Goal: Task Accomplishment & Management: Manage account settings

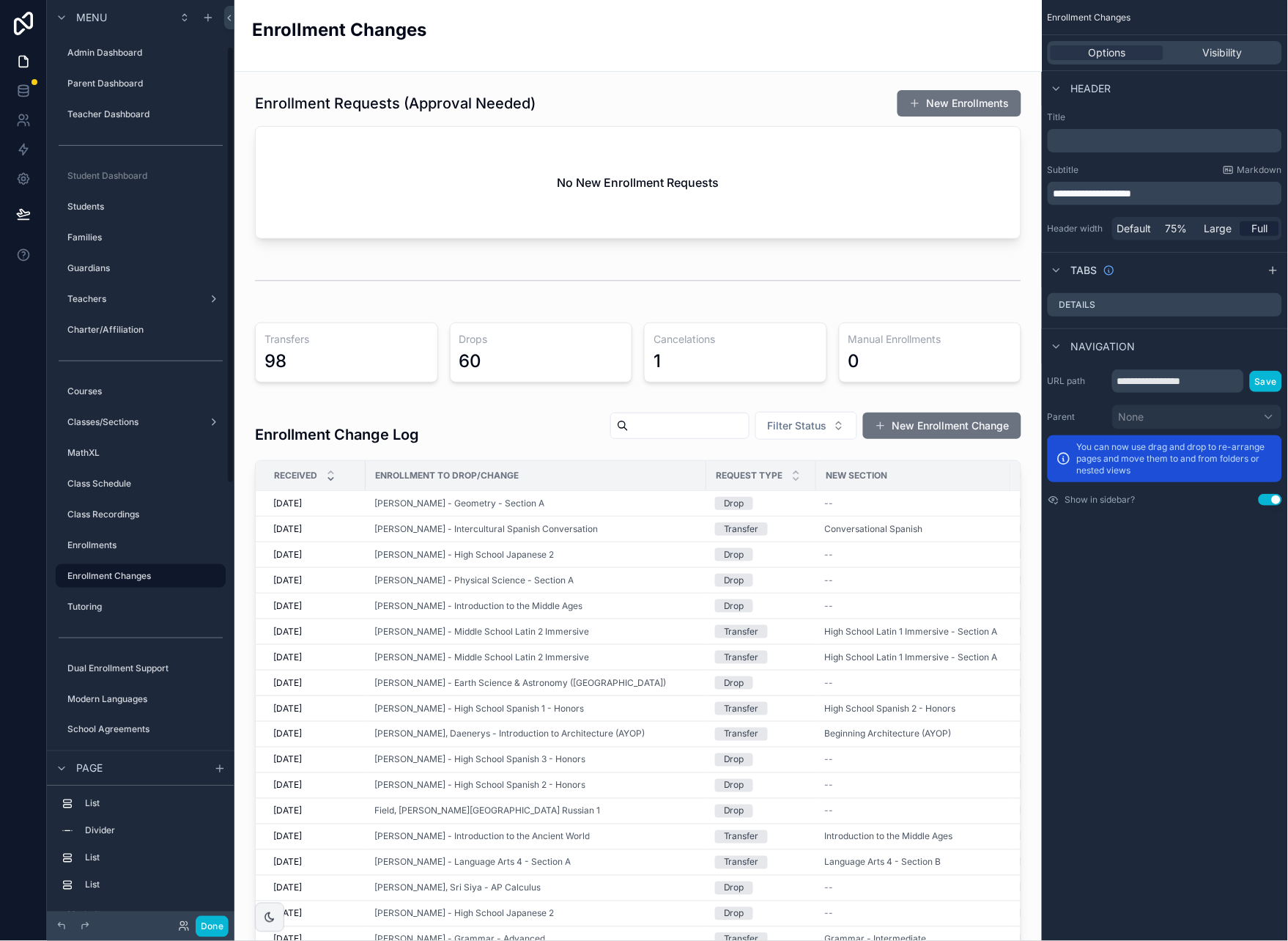
scroll to position [98, 0]
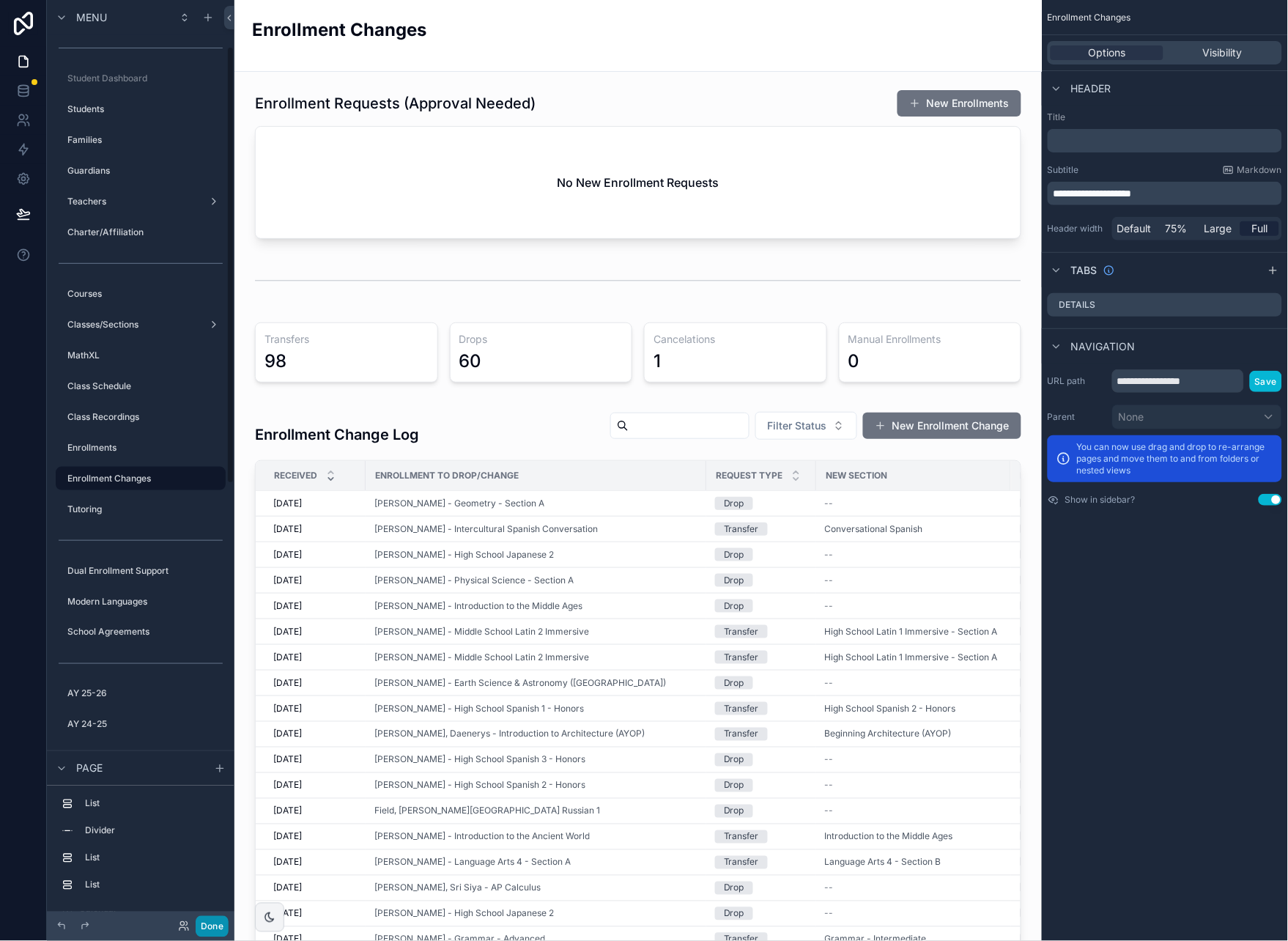
click at [209, 924] on button "Done" at bounding box center [212, 927] width 33 height 21
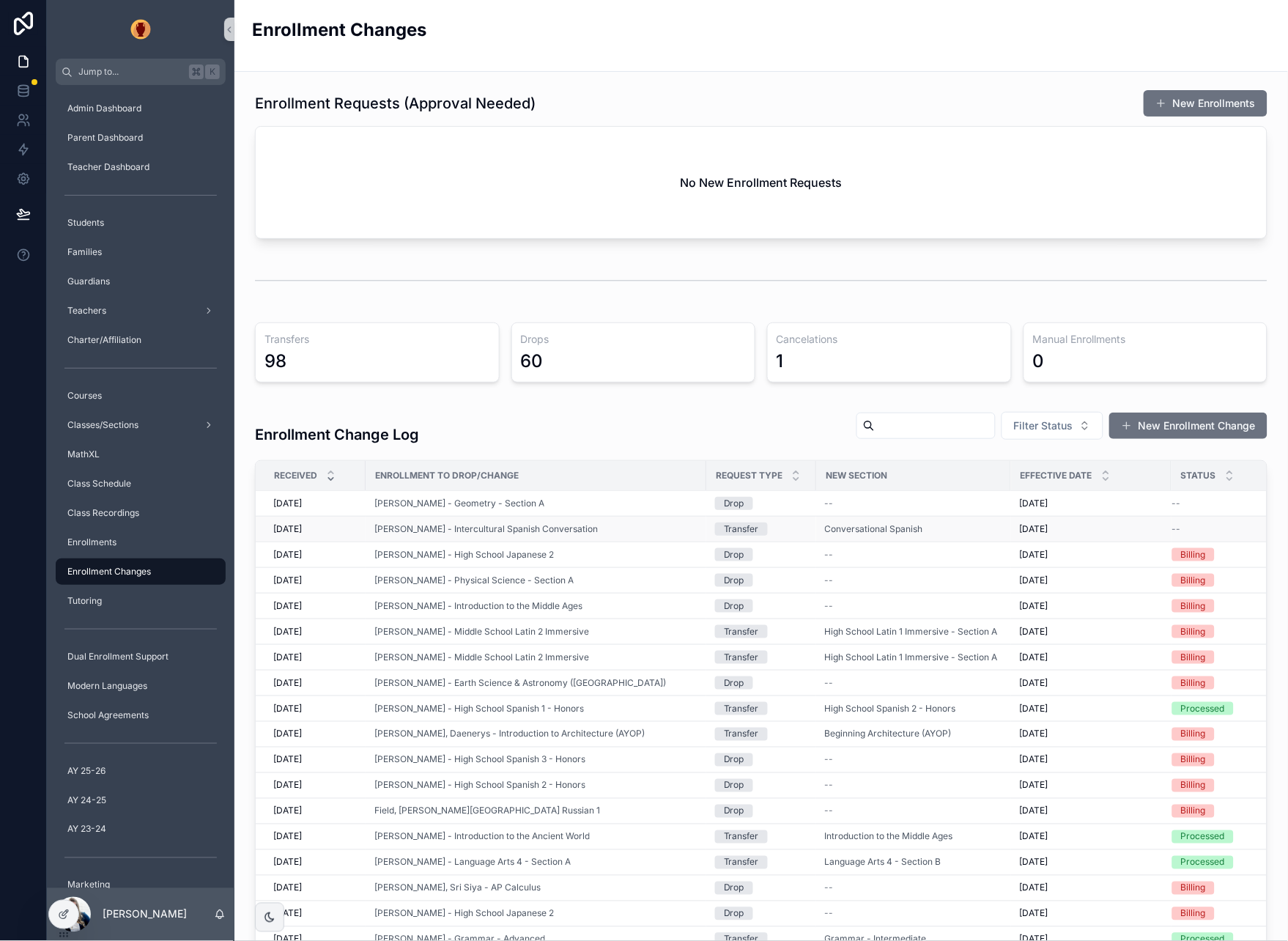
click at [642, 528] on div "[PERSON_NAME] - Intercultural Spanish Conversation" at bounding box center [536, 530] width 323 height 12
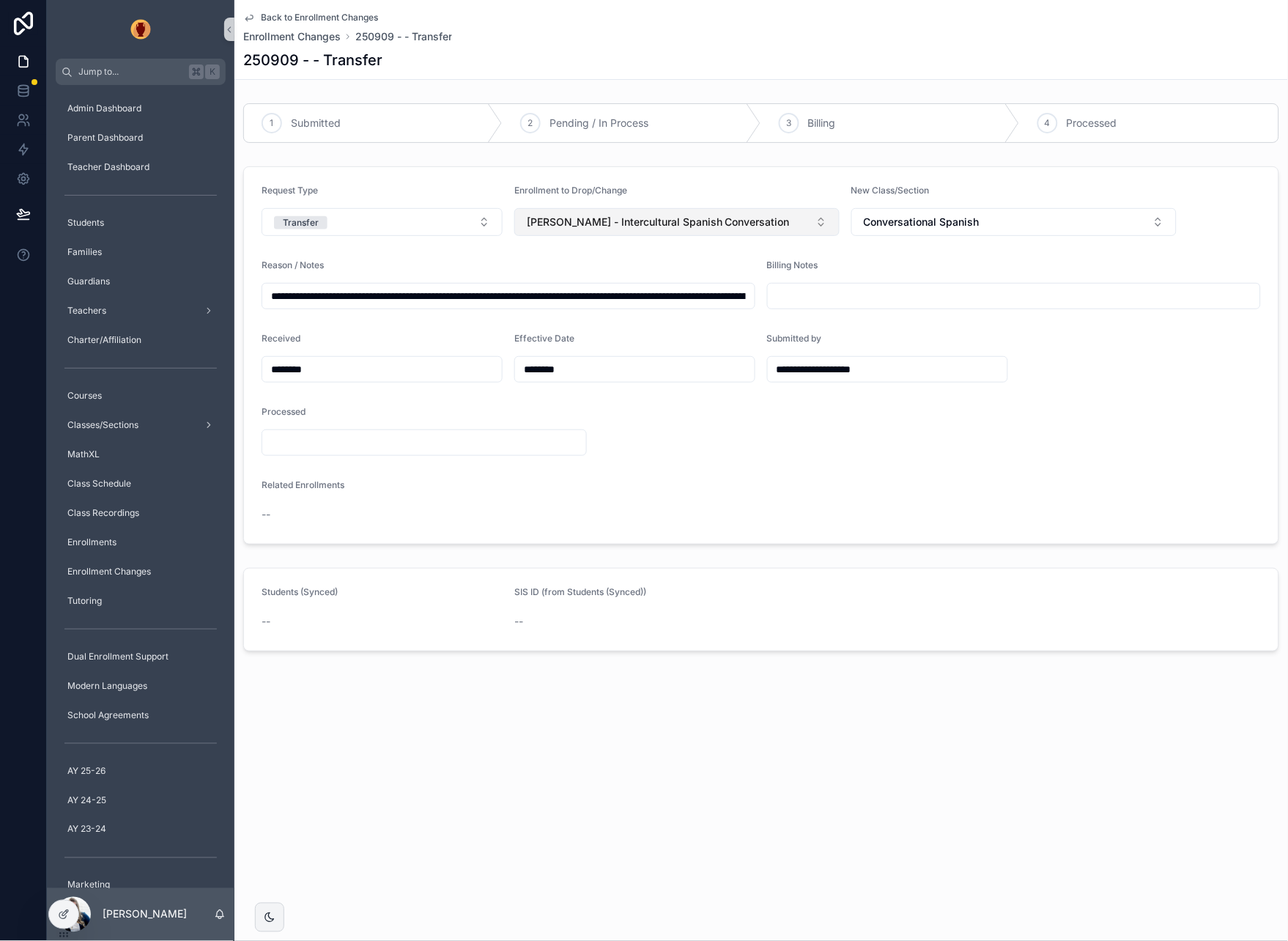
click at [585, 224] on span "[PERSON_NAME] - Intercultural Spanish Conversation" at bounding box center [658, 222] width 263 height 14
click at [672, 188] on div "Enrollment to Drop/Change" at bounding box center [676, 193] width 325 height 18
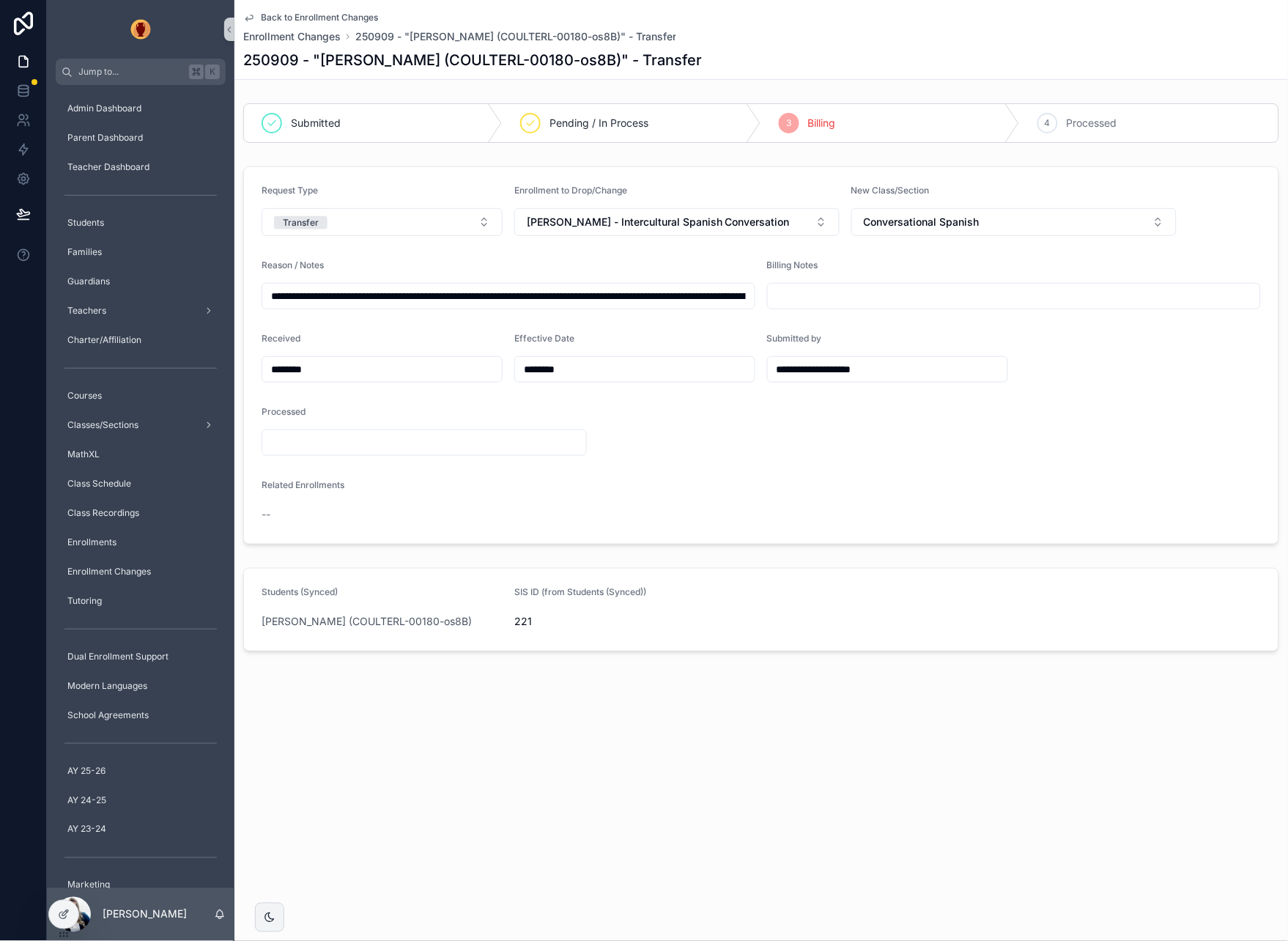
click at [311, 14] on span "Back to Enrollment Changes" at bounding box center [319, 18] width 117 height 12
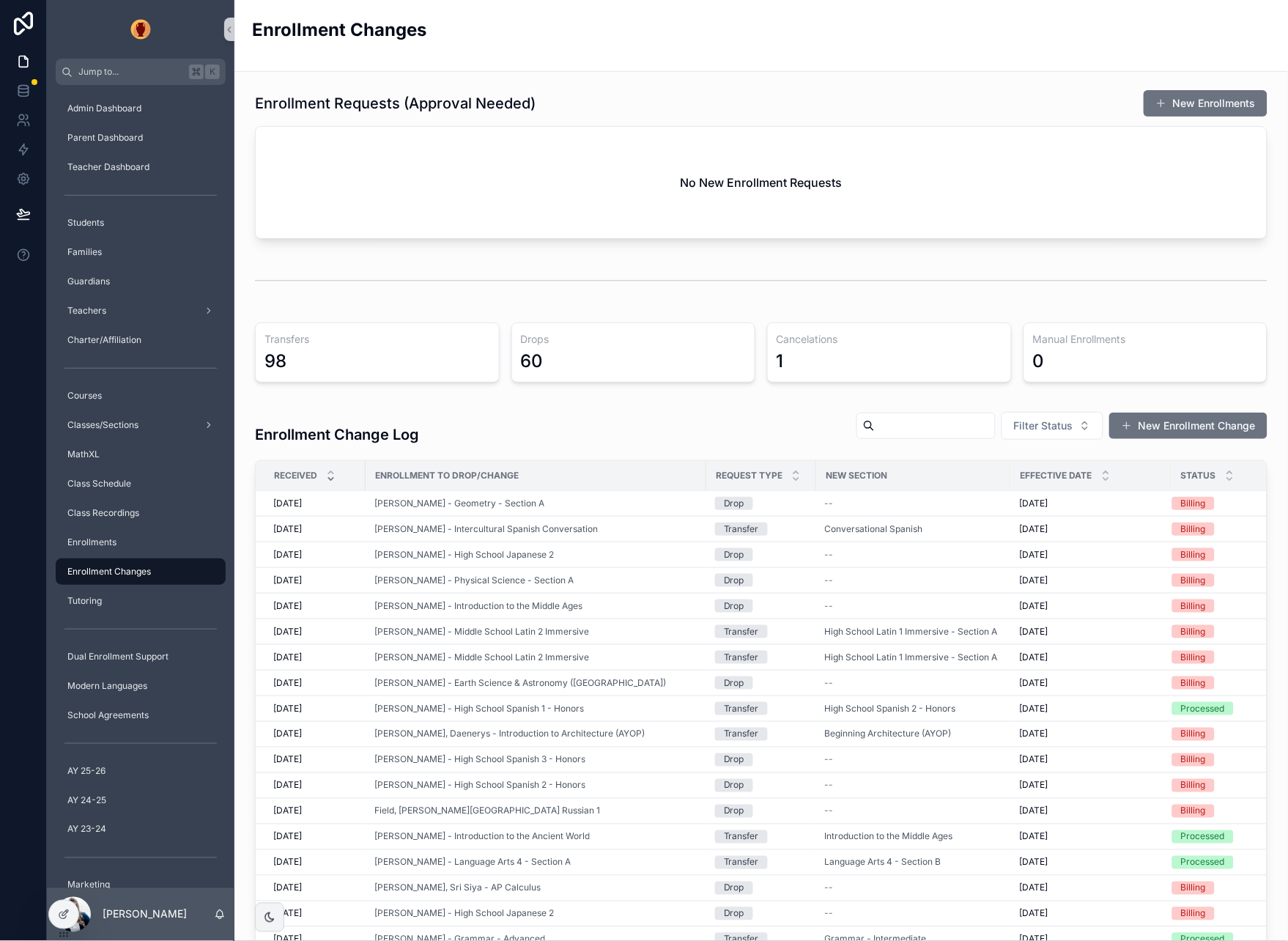
click at [690, 97] on div "Enrollment Requests (Approval Needed) New Enrollments" at bounding box center [761, 103] width 1013 height 28
click at [914, 115] on div "Enrollment Requests (Approval Needed) New Enrollments" at bounding box center [761, 103] width 1013 height 28
drag, startPoint x: 62, startPoint y: 912, endPoint x: 235, endPoint y: 870, distance: 178.0
click at [62, 912] on icon at bounding box center [63, 915] width 7 height 7
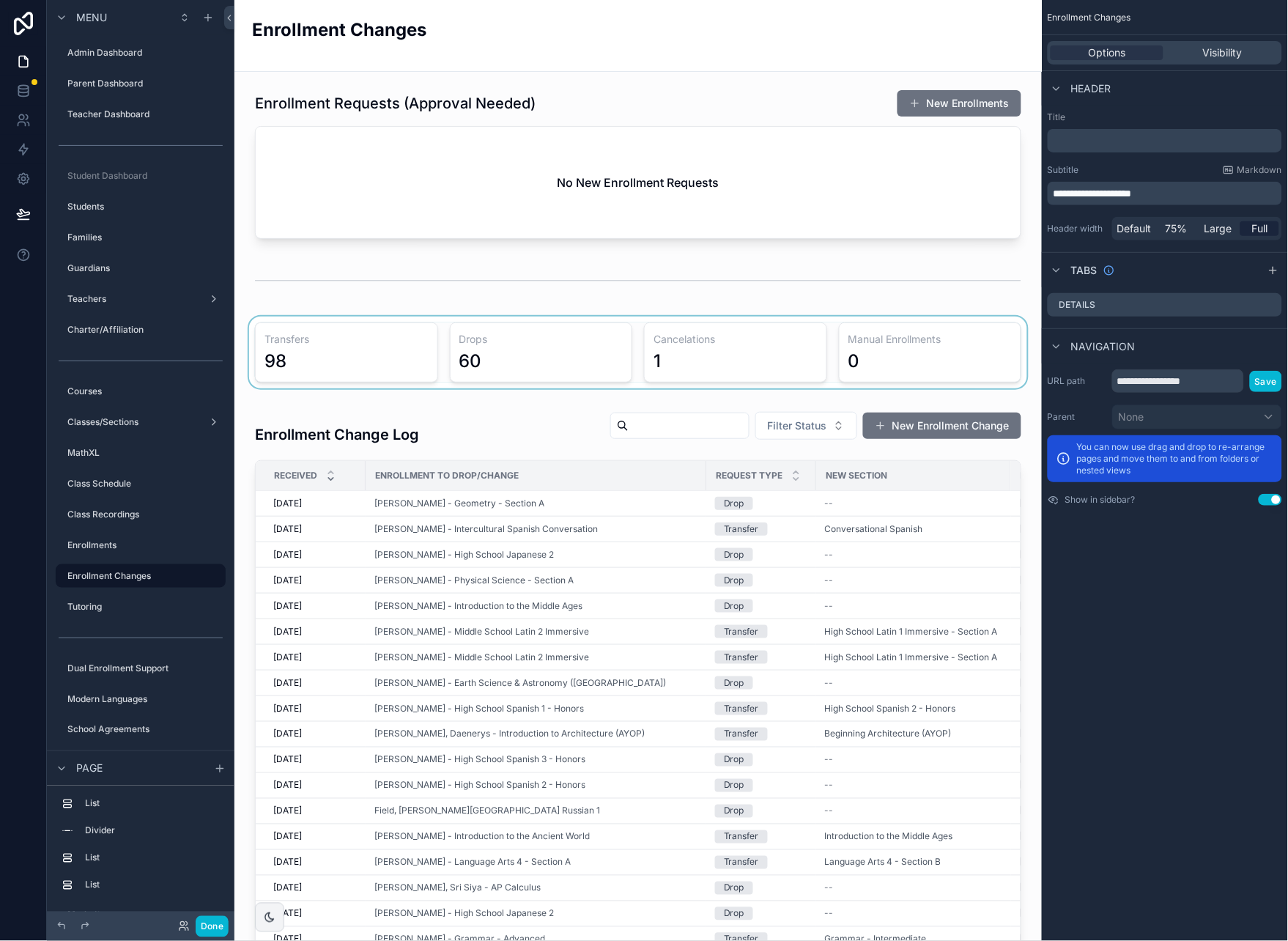
scroll to position [98, 0]
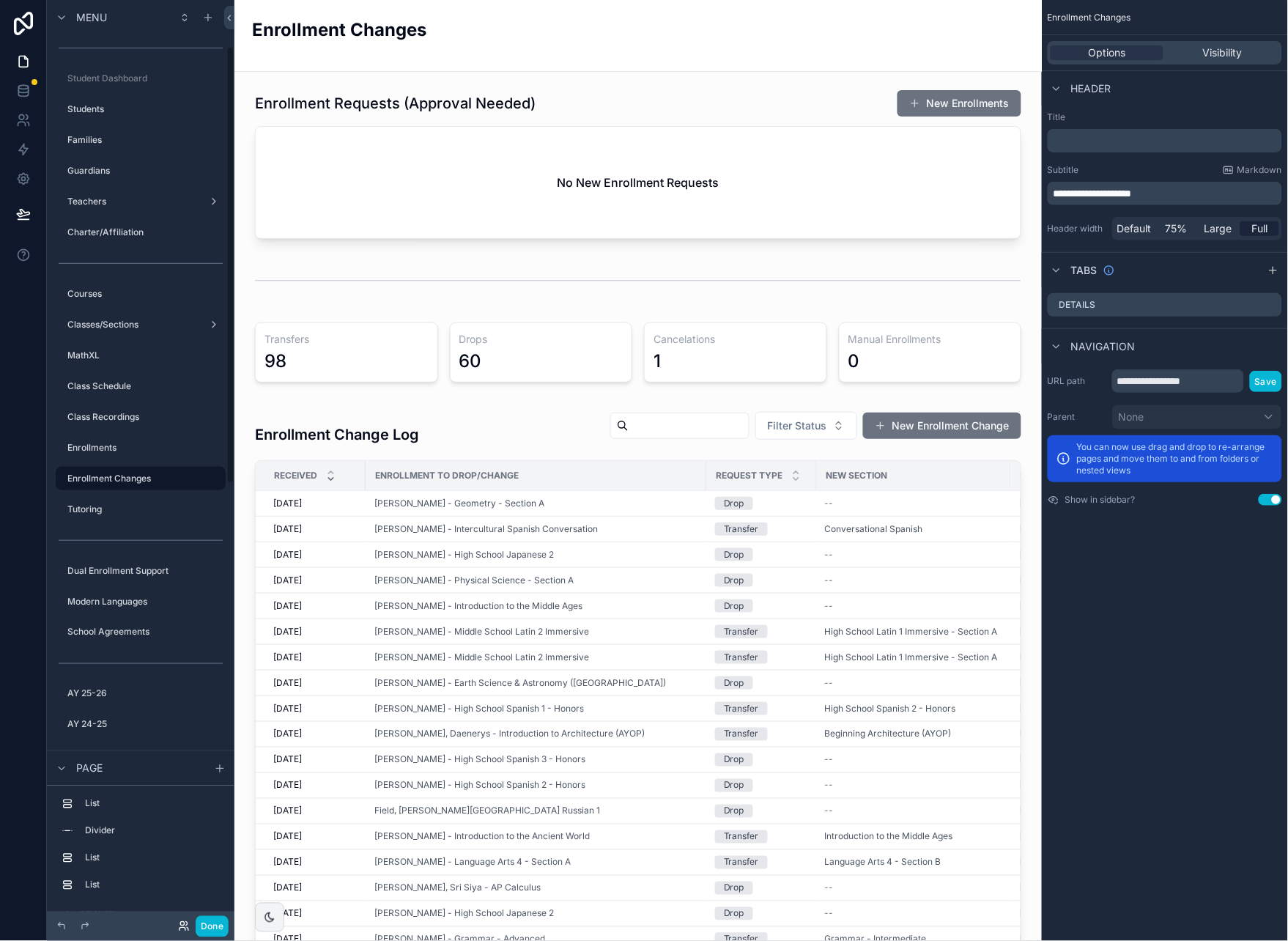
click at [185, 924] on icon at bounding box center [184, 927] width 12 height 12
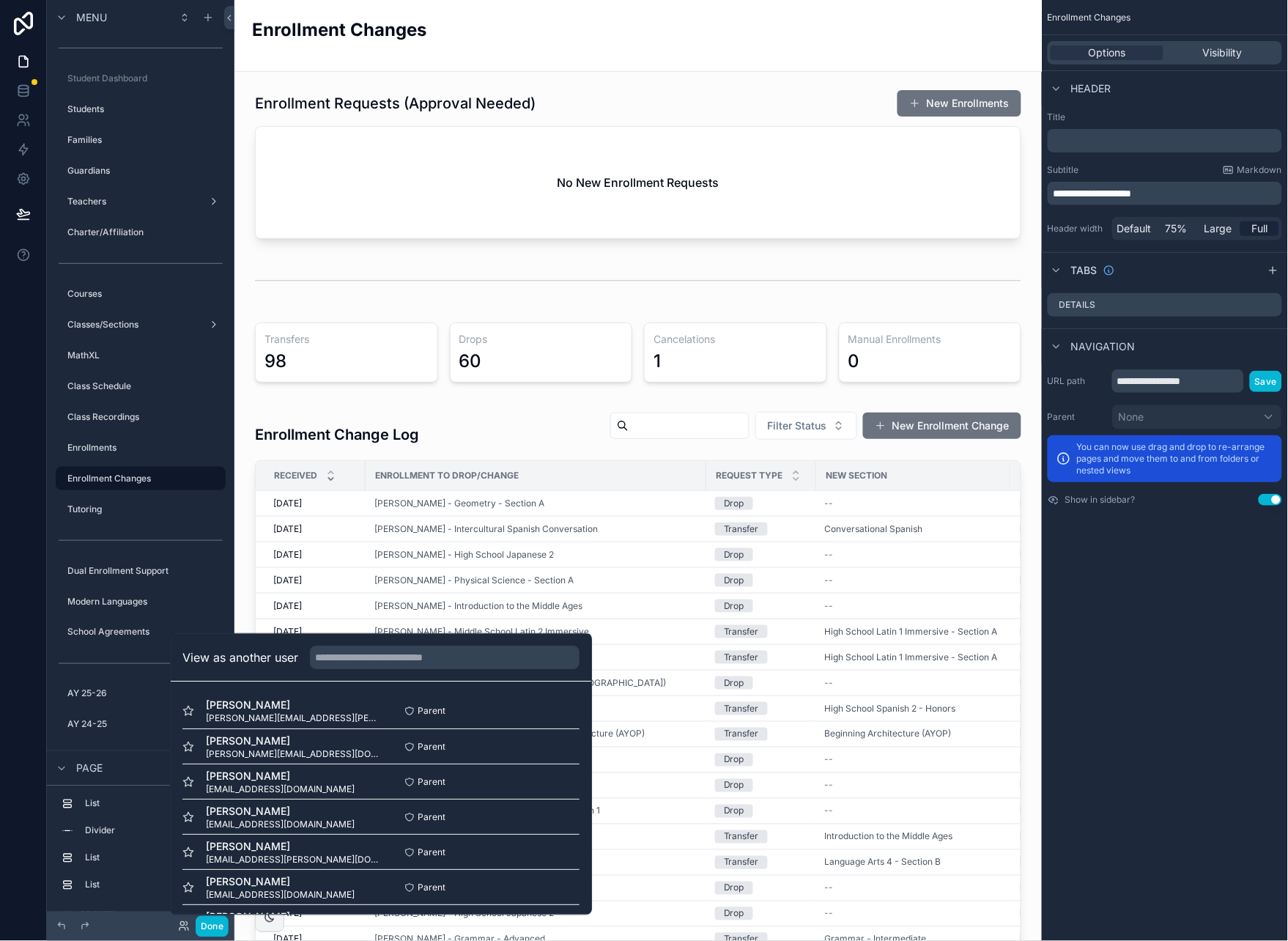
click at [376, 671] on div "View as another user" at bounding box center [381, 658] width 421 height 48
click at [381, 662] on input "text" at bounding box center [444, 658] width 269 height 24
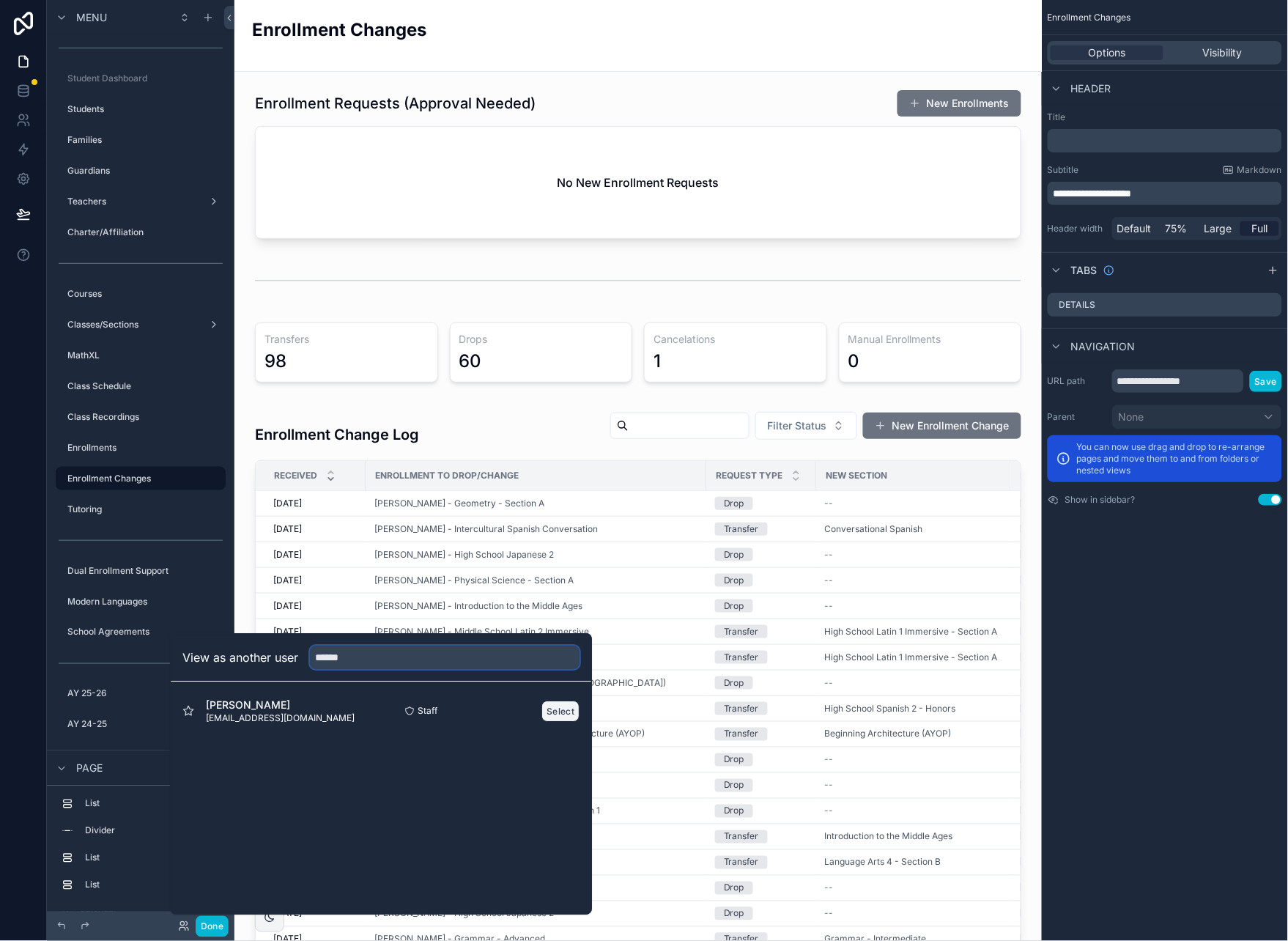
type input "******"
click at [549, 710] on button "Select" at bounding box center [560, 711] width 38 height 21
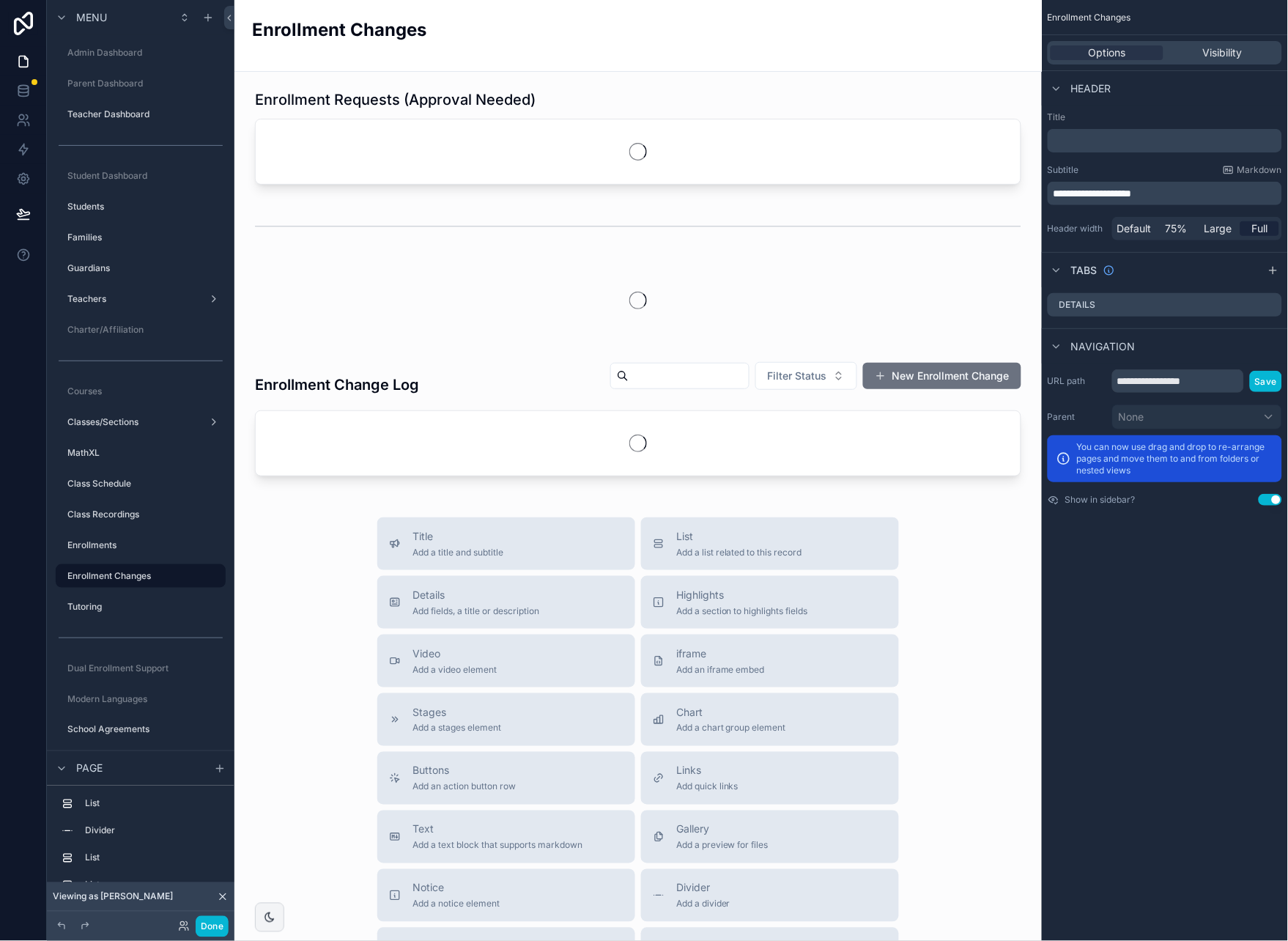
scroll to position [98, 0]
